Goal: Task Accomplishment & Management: Manage account settings

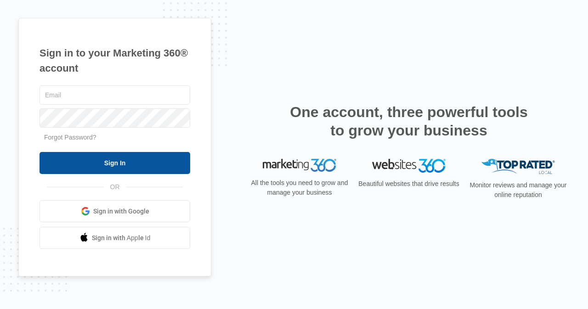
type input "[EMAIL_ADDRESS][DOMAIN_NAME]"
click at [94, 164] on input "Sign In" at bounding box center [114, 163] width 151 height 22
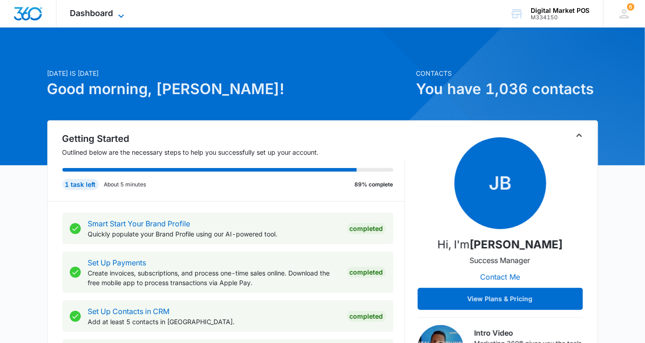
click at [81, 16] on span "Dashboard" at bounding box center [91, 13] width 43 height 10
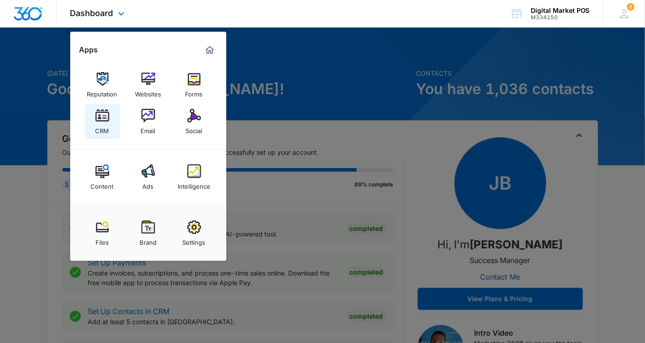
click at [100, 116] on img at bounding box center [103, 116] width 14 height 14
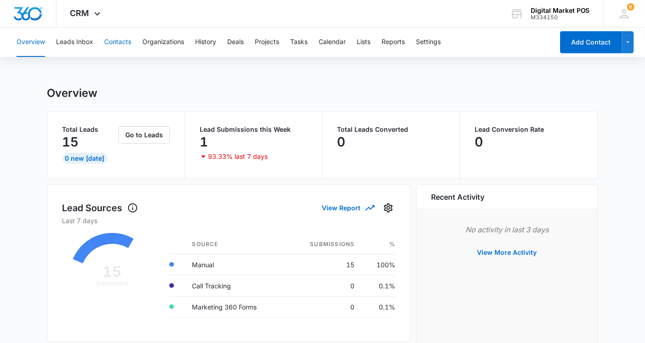
click at [113, 40] on button "Contacts" at bounding box center [117, 42] width 27 height 29
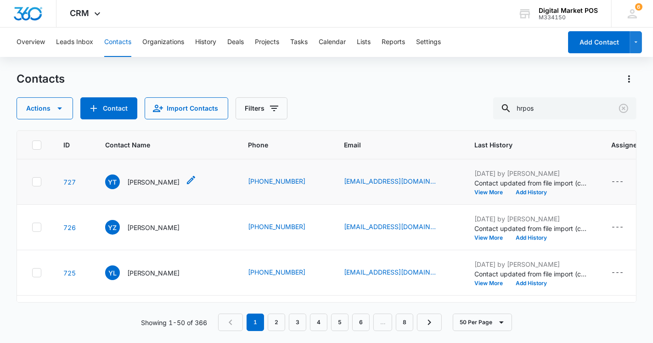
click at [140, 184] on p "[PERSON_NAME]" at bounding box center [153, 182] width 53 height 10
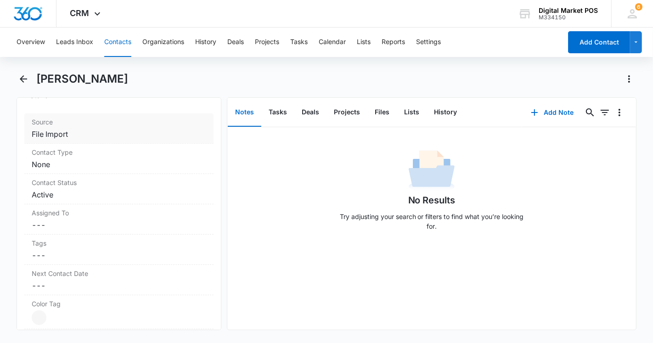
scroll to position [306, 0]
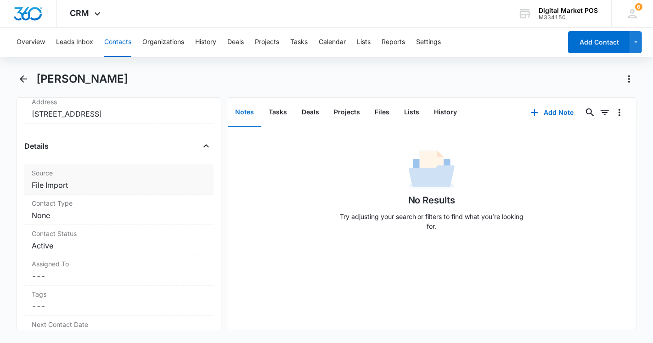
click at [77, 184] on dd "Cancel Save Changes File Import" at bounding box center [119, 185] width 174 height 11
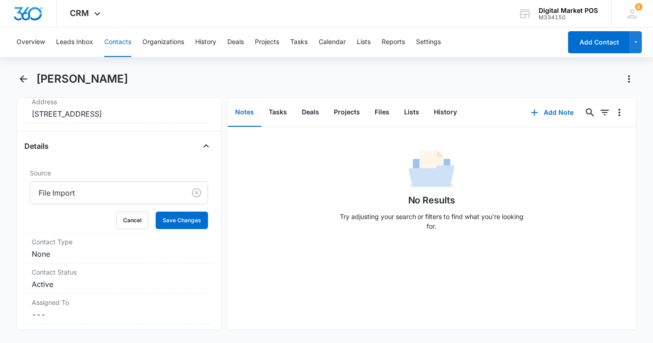
click at [288, 231] on div "No Results Try adjusting your search or filters to find what you’re looking for." at bounding box center [431, 192] width 409 height 91
click at [127, 222] on button "Cancel" at bounding box center [132, 220] width 32 height 17
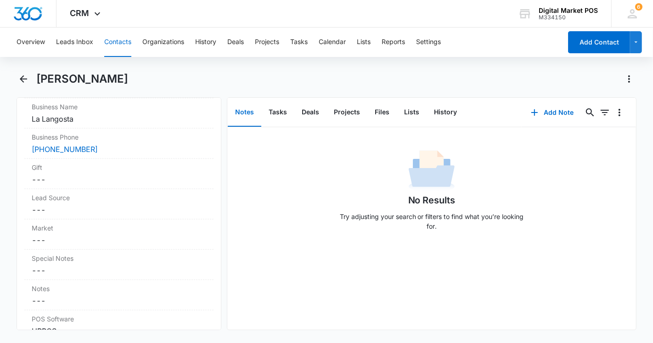
scroll to position [816, 0]
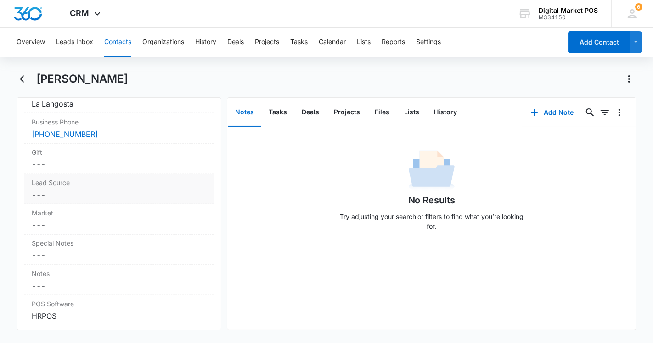
click at [77, 192] on dd "Cancel Save Changes ---" at bounding box center [119, 194] width 174 height 11
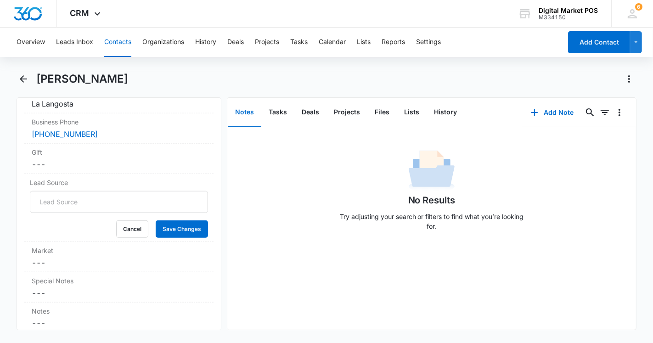
click at [54, 199] on input "Lead Source" at bounding box center [119, 202] width 178 height 22
click at [79, 207] on input "Lead Source" at bounding box center [119, 202] width 178 height 22
click at [67, 221] on div "Cancel Save Changes" at bounding box center [119, 228] width 178 height 17
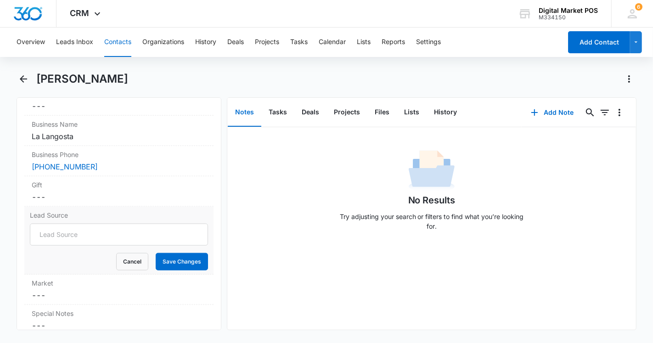
scroll to position [765, 0]
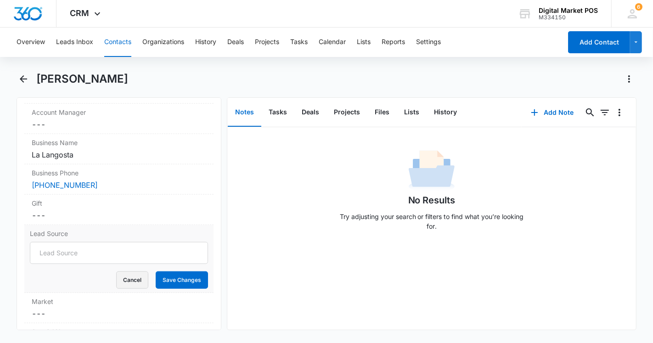
click at [126, 283] on button "Cancel" at bounding box center [132, 279] width 32 height 17
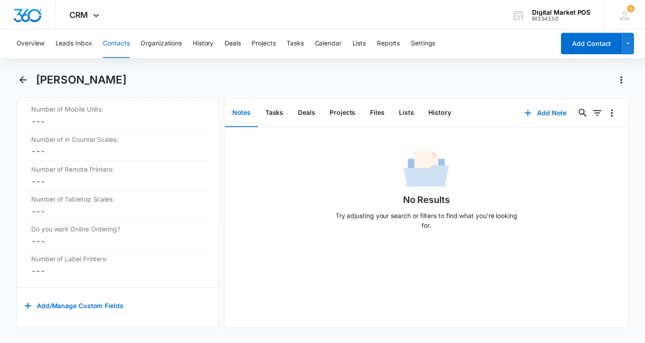
scroll to position [1646, 0]
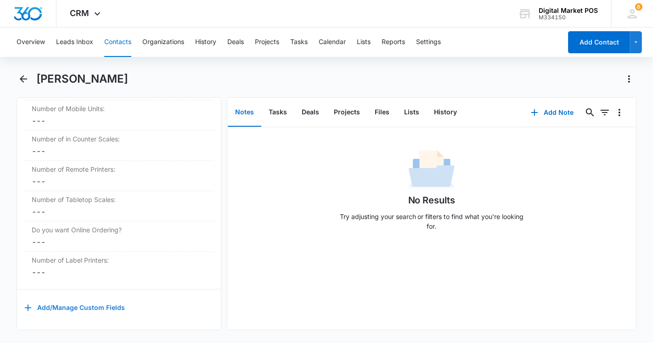
click at [82, 302] on button "Add/Manage Custom Fields" at bounding box center [74, 308] width 101 height 22
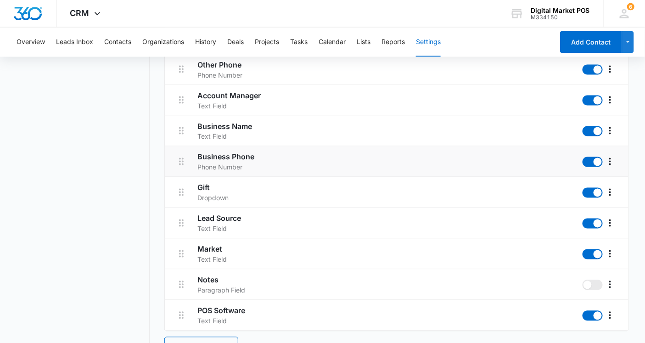
scroll to position [510, 0]
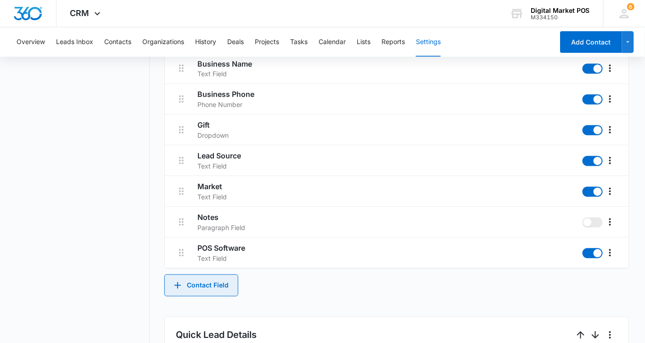
click at [209, 284] on button "Contact Field" at bounding box center [201, 286] width 74 height 22
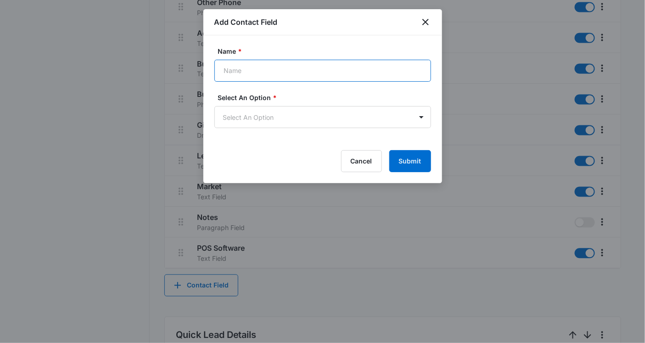
click at [248, 74] on input "Name *" at bounding box center [322, 71] width 217 height 22
drag, startPoint x: 294, startPoint y: 70, endPoint x: 191, endPoint y: 71, distance: 103.3
paste input "referral partner"
click at [249, 71] on input "referral partner" at bounding box center [322, 71] width 217 height 22
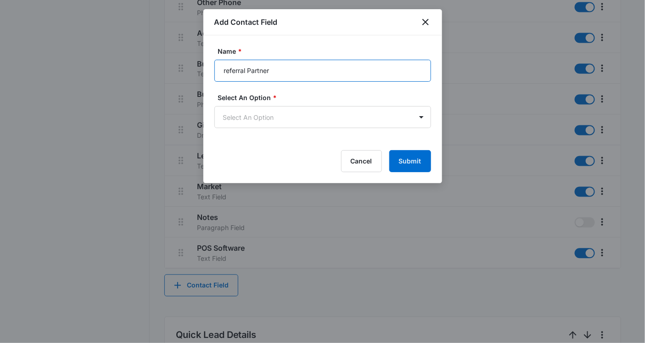
click at [225, 72] on input "referral Partner" at bounding box center [322, 71] width 217 height 22
type input "Peferral Partner"
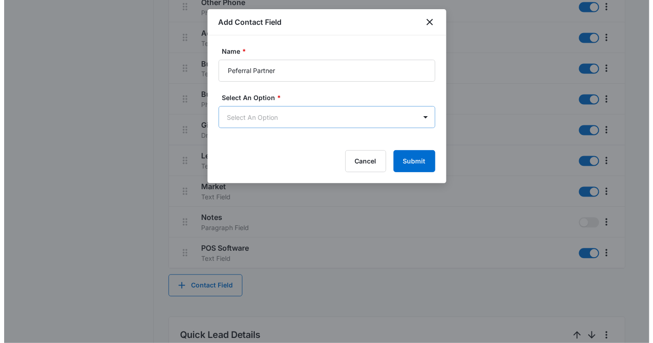
scroll to position [0, 0]
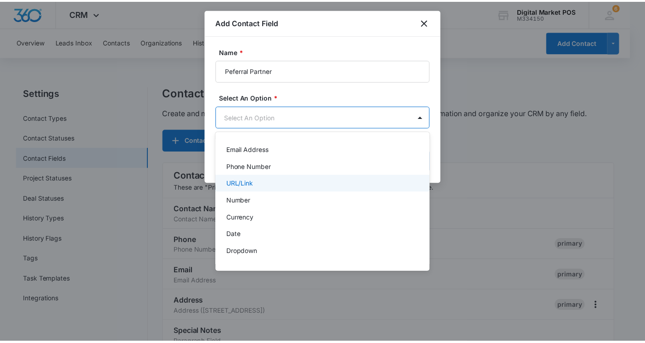
scroll to position [102, 0]
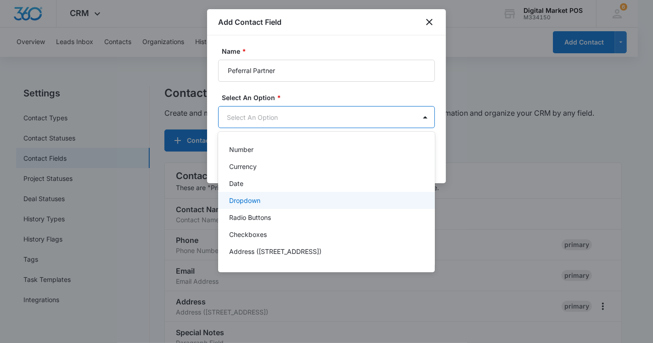
click at [240, 200] on p "Dropdown" at bounding box center [244, 201] width 31 height 10
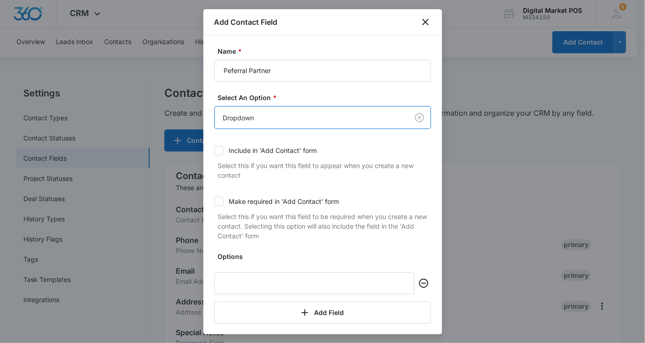
scroll to position [33, 0]
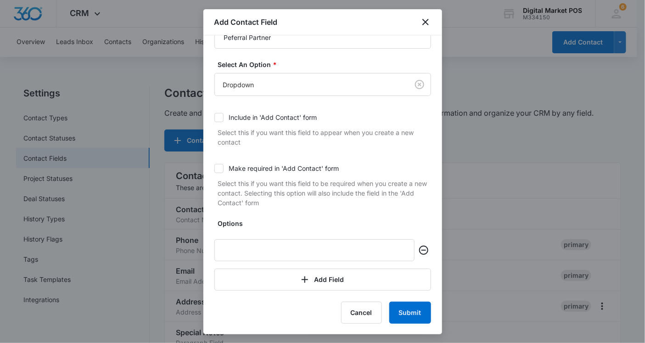
click at [219, 116] on icon at bounding box center [219, 117] width 8 height 8
click at [214, 118] on input "Include in 'Add Contact' form" at bounding box center [214, 118] width 0 height 0
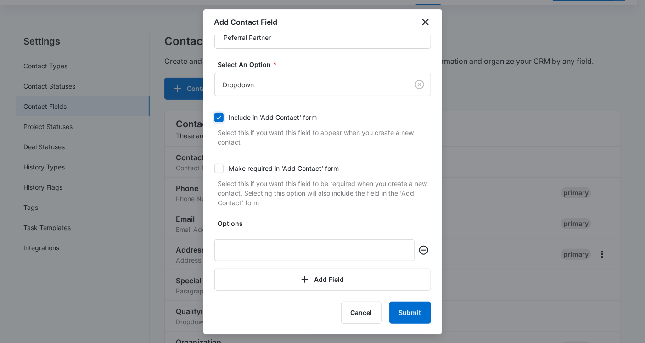
scroll to position [102, 0]
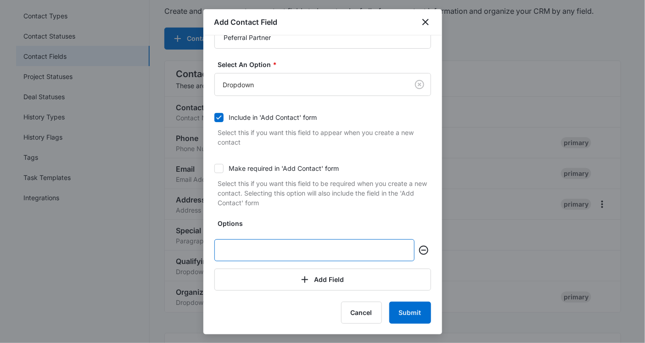
click at [277, 247] on input "text" at bounding box center [314, 250] width 200 height 22
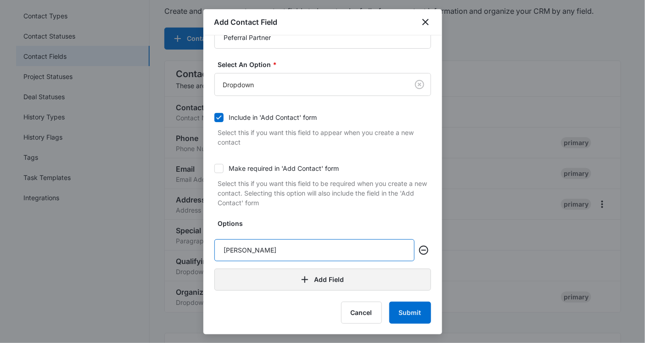
type input "Jorge Cosio"
click at [347, 279] on button "Add Field" at bounding box center [322, 280] width 217 height 22
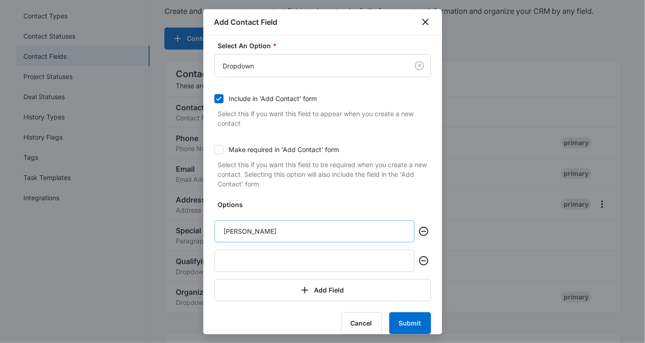
scroll to position [62, 0]
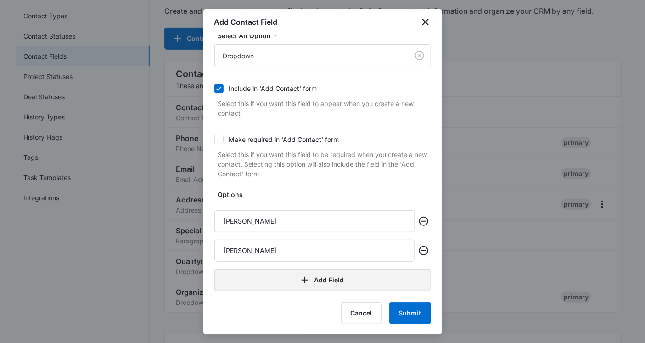
type input "Octavian Sanchez"
click at [310, 281] on button "Add Field" at bounding box center [322, 280] width 217 height 22
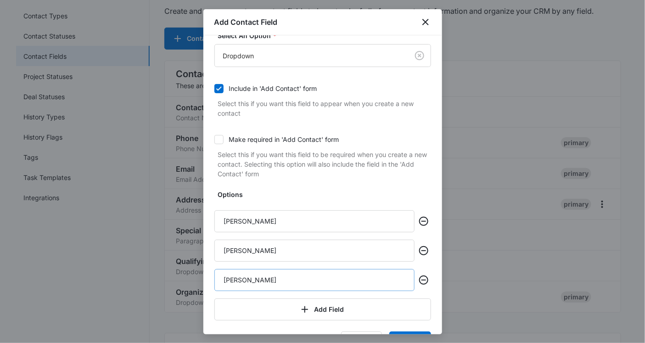
click at [254, 279] on input "Albert Tarazas" at bounding box center [314, 280] width 200 height 22
type input "Albert Tarrazas"
click at [302, 310] on icon "button" at bounding box center [305, 309] width 6 height 6
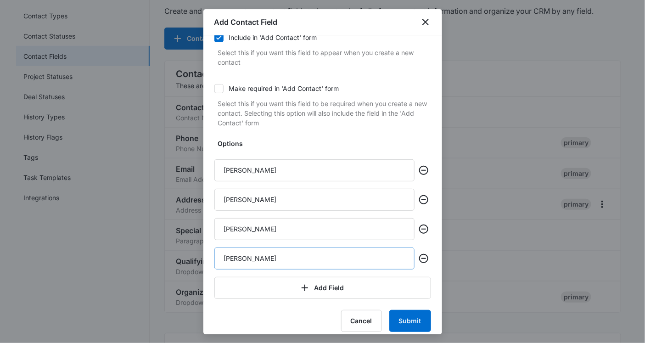
scroll to position [121, 0]
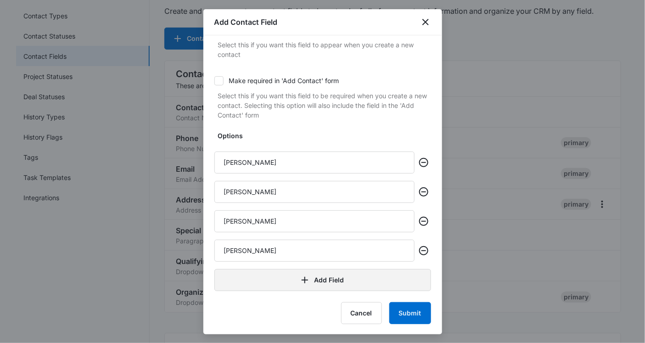
type input "Luke Mycroft"
click at [284, 287] on button "Add Field" at bounding box center [322, 280] width 217 height 22
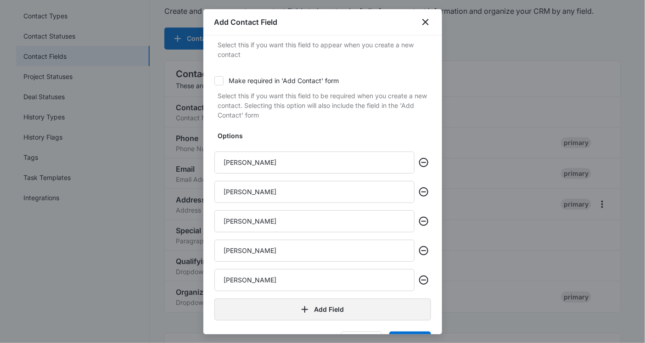
type input "Ruben Medellin"
click at [299, 310] on icon "button" at bounding box center [304, 309] width 11 height 11
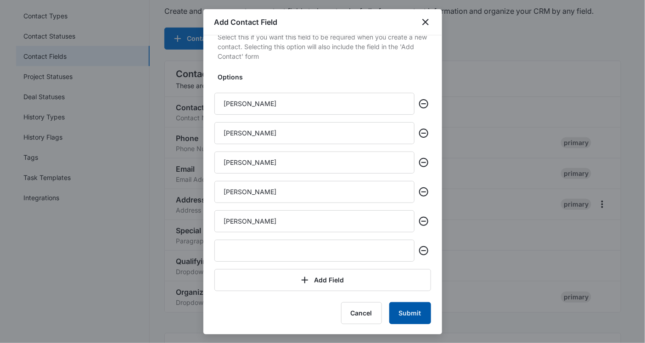
click at [408, 308] on button "Submit" at bounding box center [410, 313] width 42 height 22
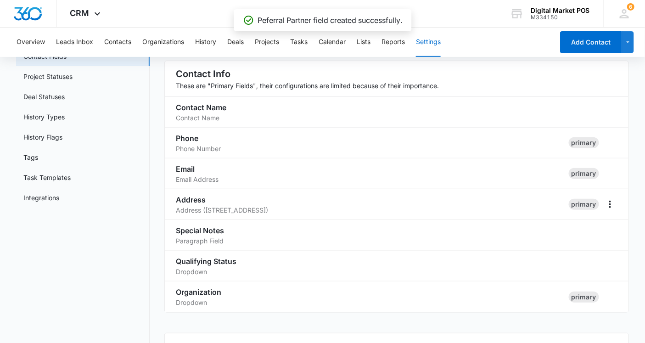
scroll to position [655, 0]
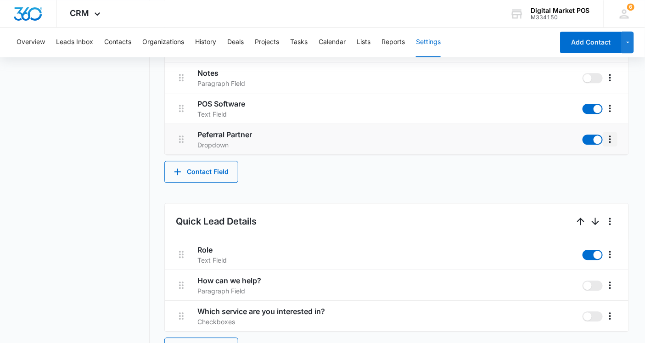
click at [611, 139] on icon "More" at bounding box center [610, 138] width 2 height 7
click at [588, 163] on div "Edit" at bounding box center [585, 165] width 19 height 6
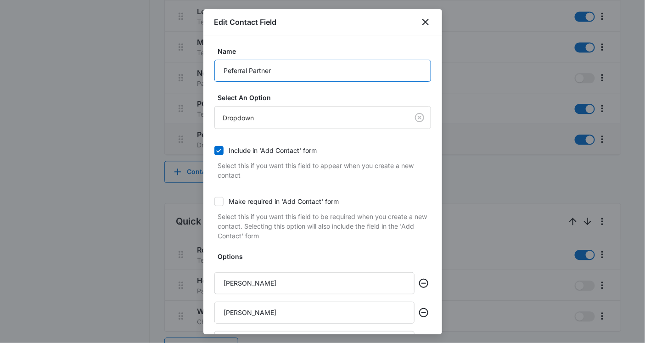
click at [228, 73] on input "Peferral Partner" at bounding box center [322, 71] width 217 height 22
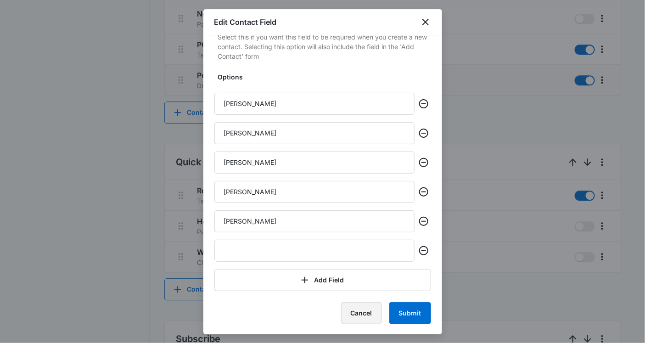
scroll to position [808, 0]
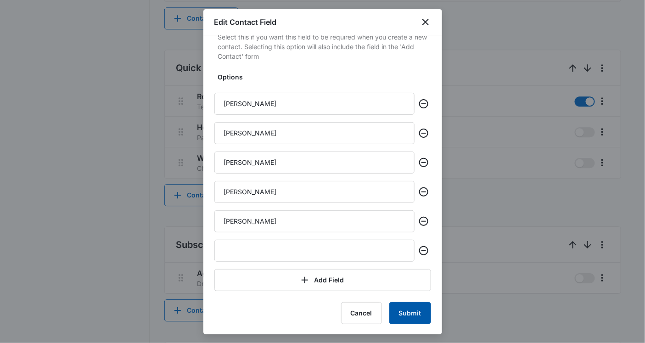
type input "Referral Partner"
click at [398, 313] on button "Submit" at bounding box center [410, 313] width 42 height 22
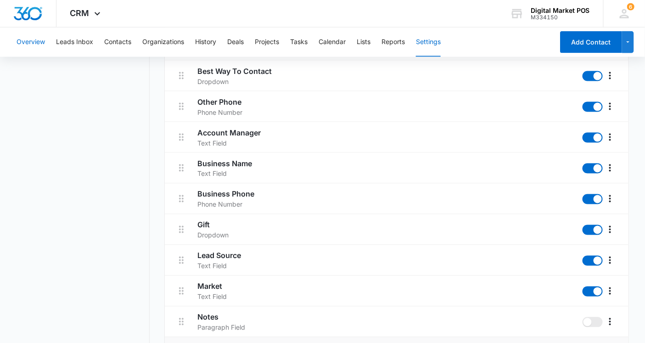
scroll to position [247, 0]
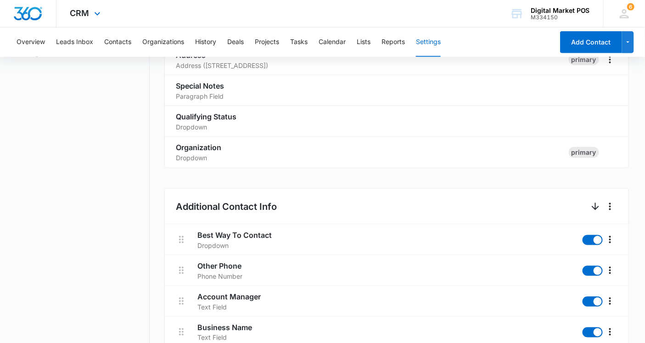
click at [90, 7] on div "CRM Apps Reputation Websites Forms CRM Email Social Content Ads Intelligence Fi…" at bounding box center [86, 13] width 60 height 27
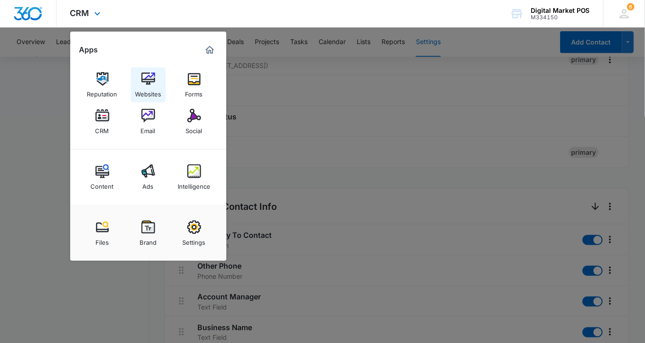
click at [141, 86] on div "Websites" at bounding box center [148, 92] width 26 height 12
